Goal: Information Seeking & Learning: Learn about a topic

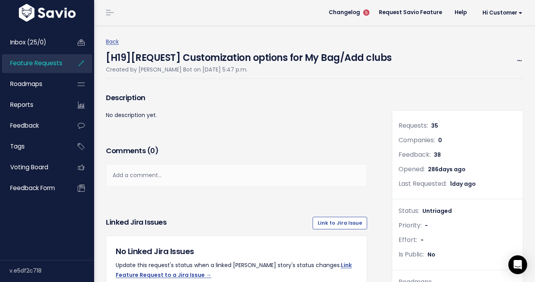
click at [65, 69] on li "Feature Requests" at bounding box center [47, 63] width 90 height 19
click at [59, 62] on span "Feature Requests" at bounding box center [36, 63] width 52 height 8
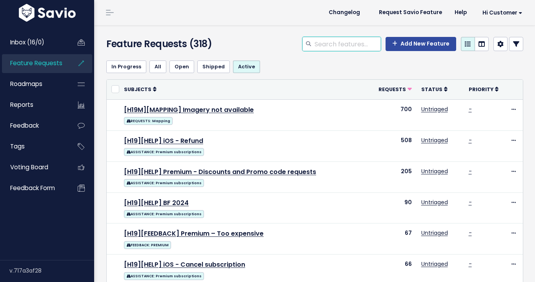
click at [333, 44] on input "search" at bounding box center [347, 44] width 67 height 14
type input "shot tracker"
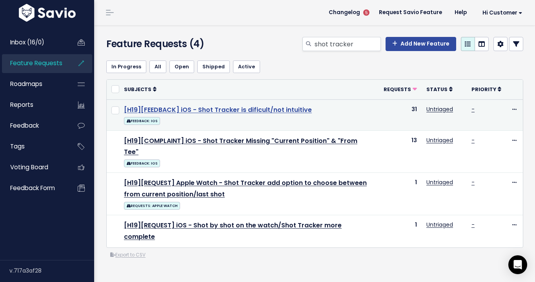
click at [239, 114] on link "[H19][FEEDBACK] iOS - Shot Tracker is dificult/not intuitive" at bounding box center [218, 109] width 188 height 9
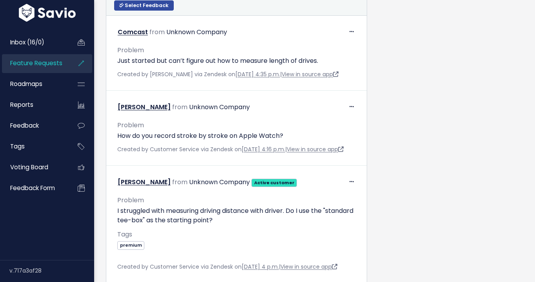
scroll to position [426, 0]
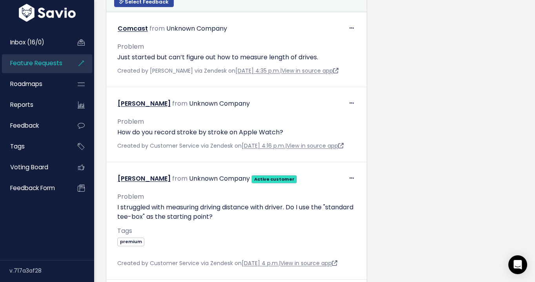
click at [41, 60] on span "Feature Requests" at bounding box center [36, 63] width 52 height 8
